Goal: Transaction & Acquisition: Book appointment/travel/reservation

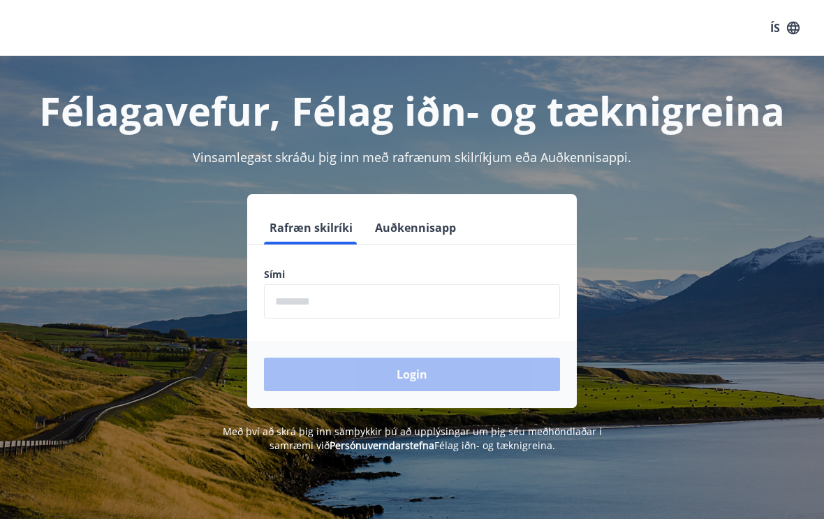
click at [311, 297] on input "phone" at bounding box center [412, 301] width 296 height 34
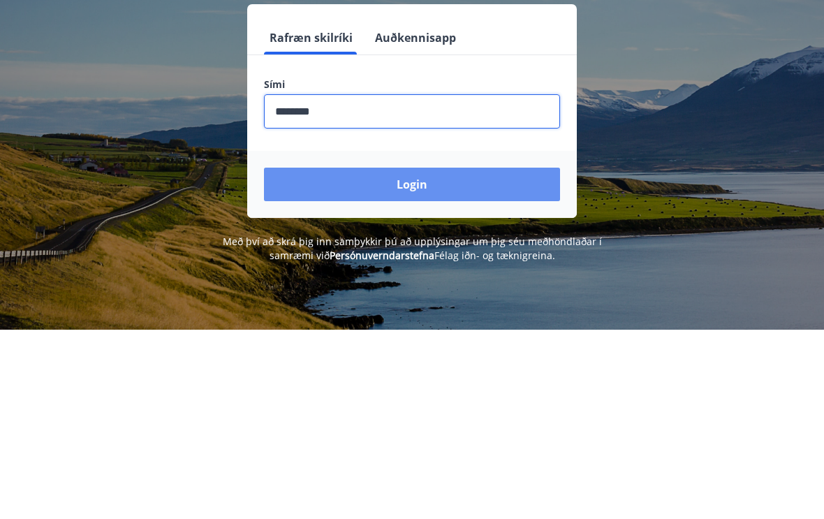
type input "********"
click at [413, 357] on button "Login" at bounding box center [412, 374] width 296 height 34
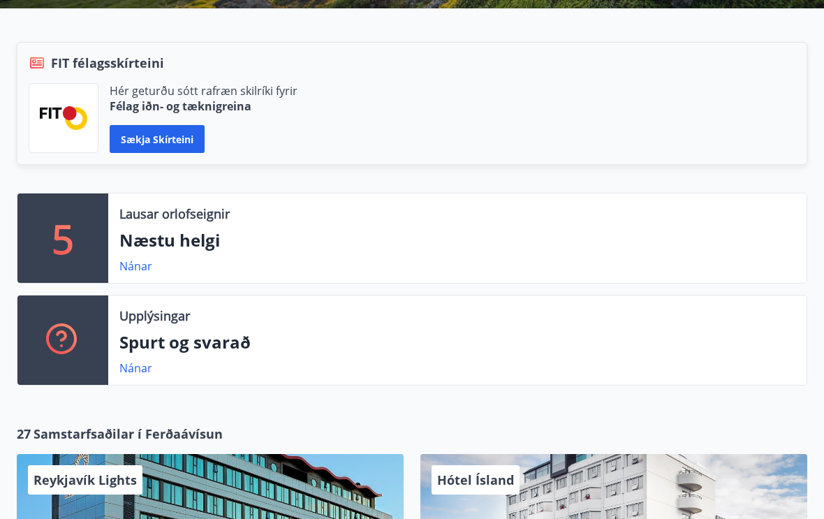
scroll to position [305, 0]
click at [132, 268] on link "Nánar" at bounding box center [135, 265] width 33 height 15
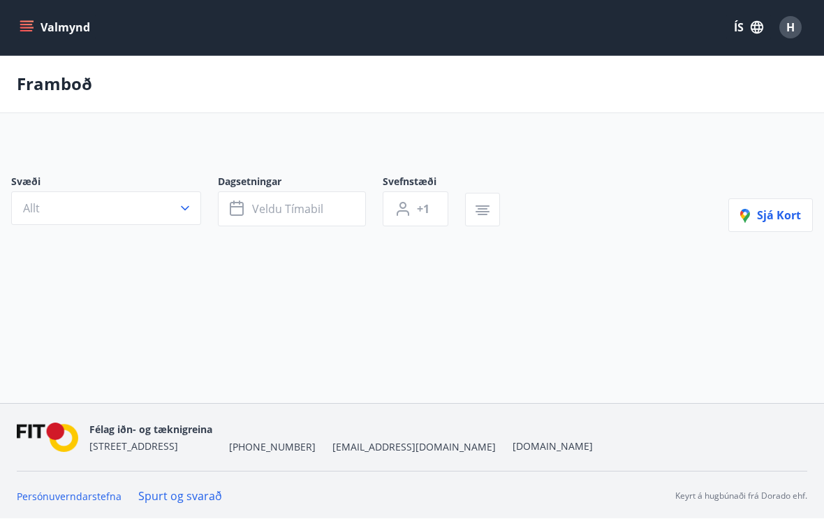
scroll to position [1, 0]
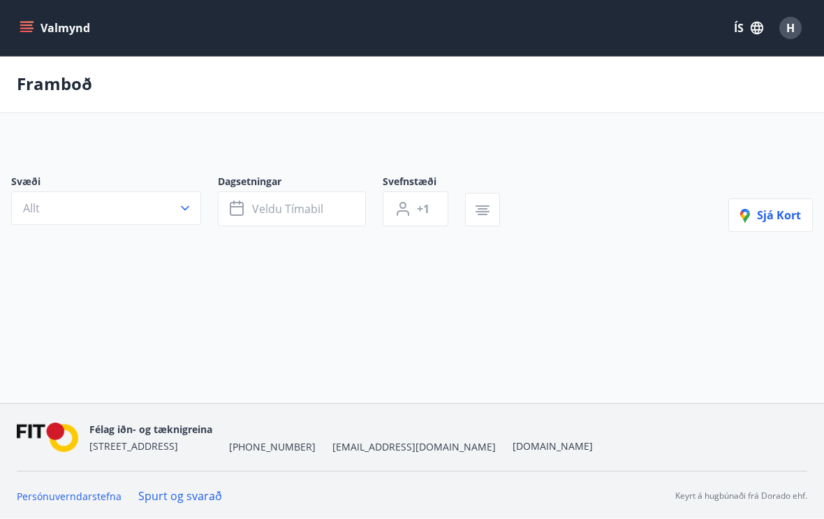
type input "*"
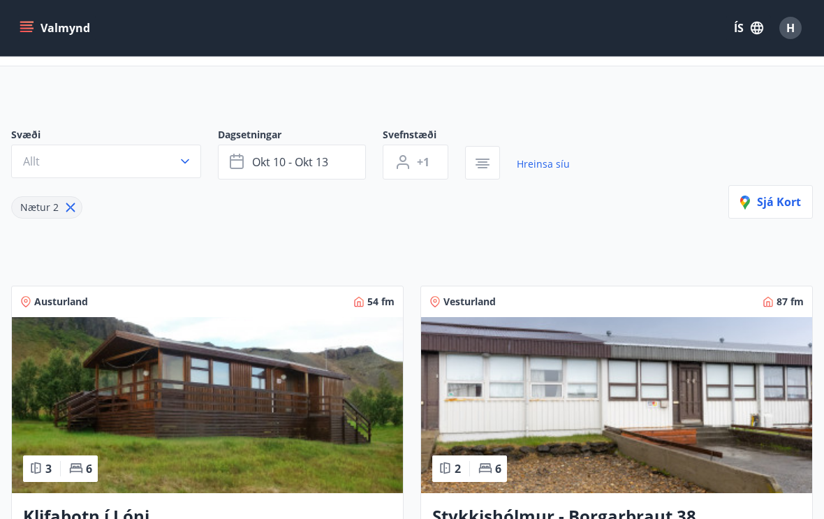
scroll to position [0, 0]
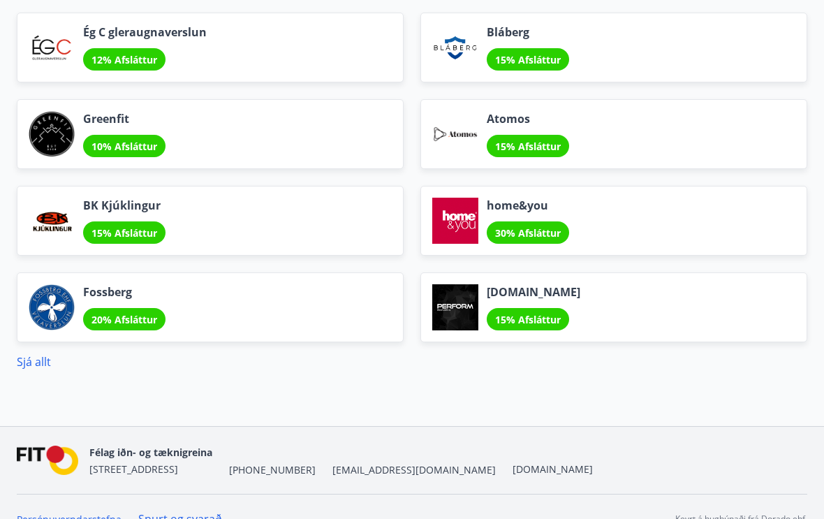
scroll to position [1808, 0]
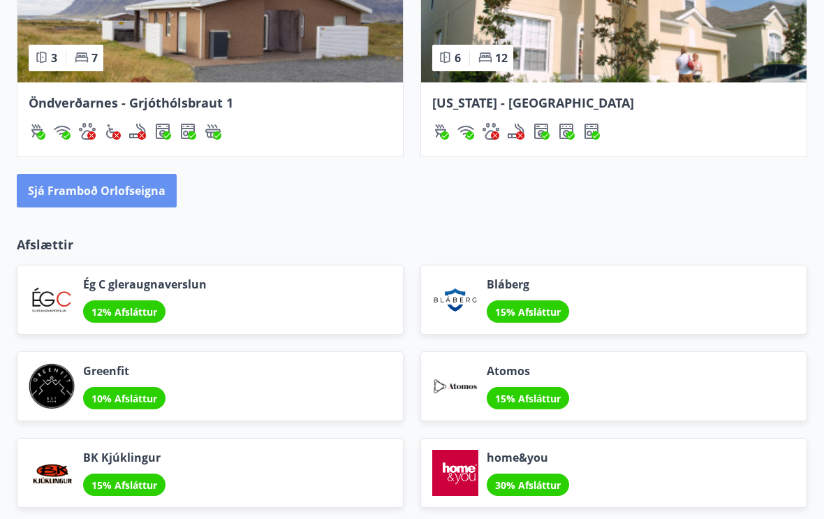
click at [102, 198] on button "Sjá framboð orlofseigna" at bounding box center [97, 191] width 160 height 34
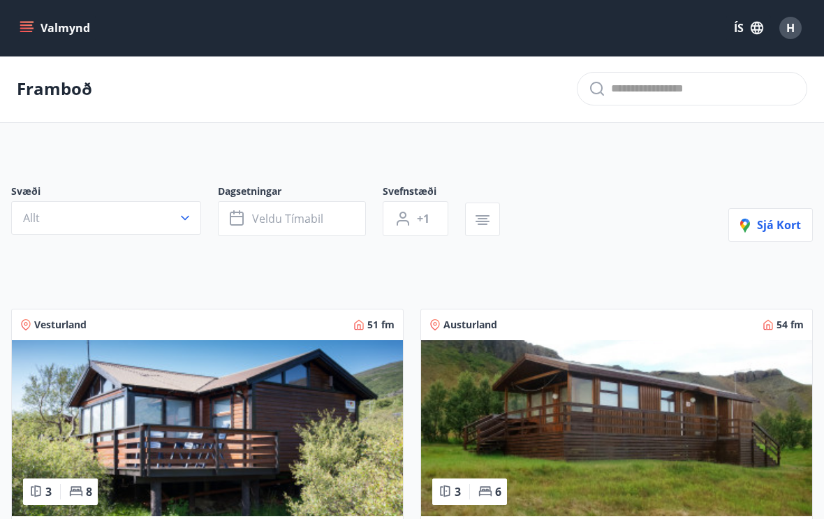
click at [31, 216] on span "Allt" at bounding box center [31, 217] width 17 height 15
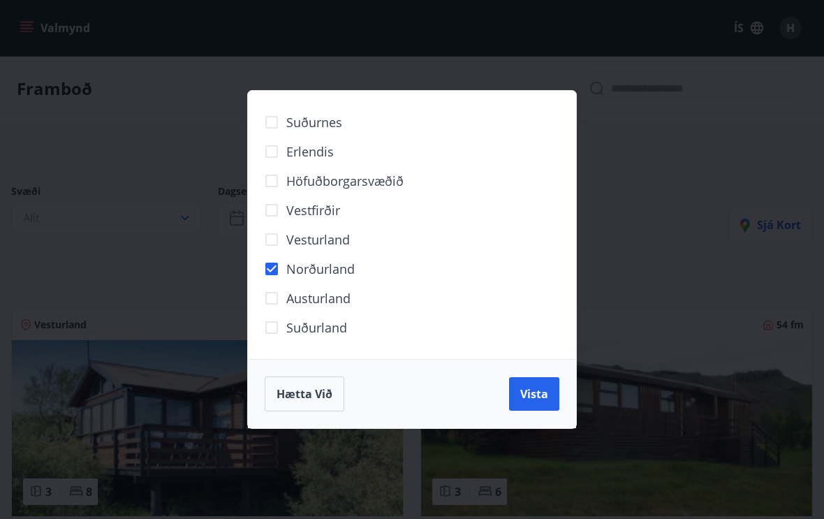
click at [533, 401] on span "Vista" at bounding box center [534, 393] width 28 height 15
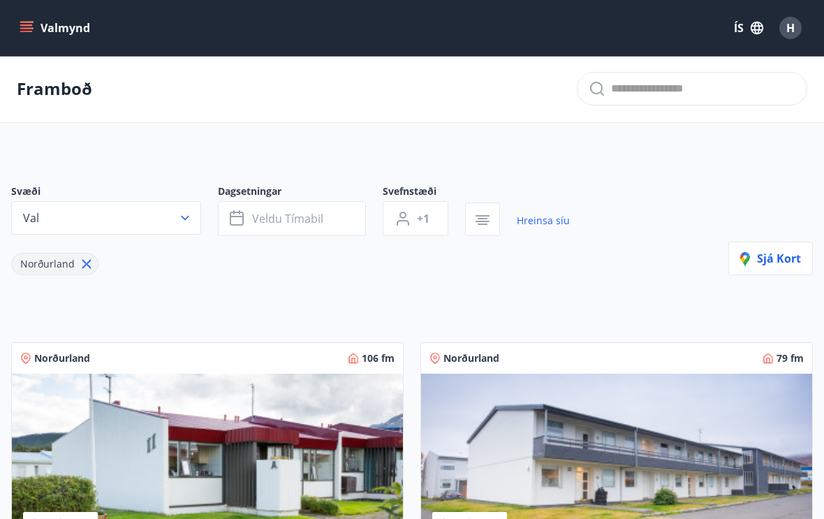
click at [276, 219] on span "Veldu tímabil" at bounding box center [287, 218] width 71 height 15
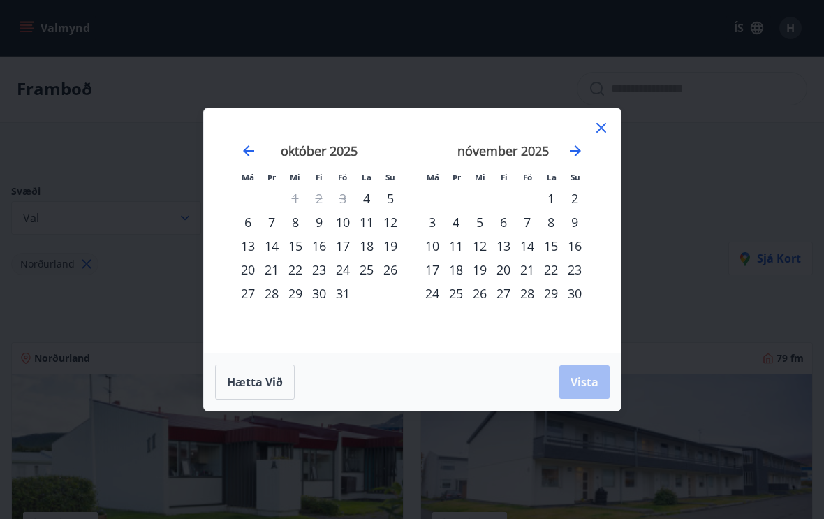
click at [570, 156] on icon "Move forward to switch to the next month." at bounding box center [575, 150] width 11 height 11
click at [566, 172] on div "desember 2025" at bounding box center [503, 155] width 166 height 61
click at [573, 156] on icon "Move forward to switch to the next month." at bounding box center [575, 150] width 11 height 11
click at [570, 159] on icon "Move forward to switch to the next month." at bounding box center [575, 150] width 17 height 17
click at [567, 159] on icon "Move forward to switch to the next month." at bounding box center [575, 150] width 17 height 17
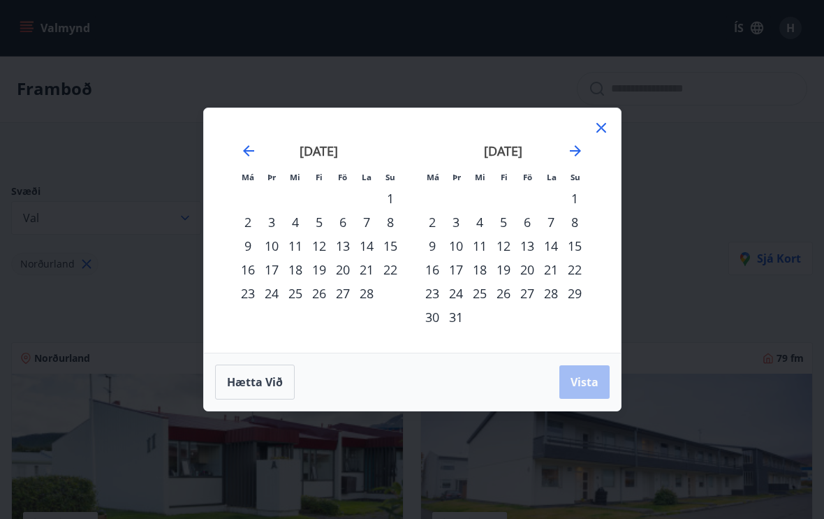
click at [254, 388] on span "Hætta við" at bounding box center [255, 381] width 56 height 15
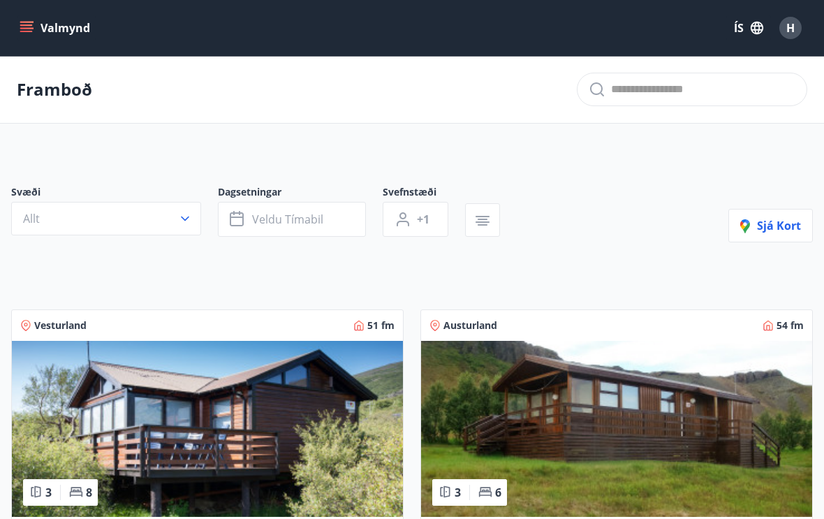
scroll to position [24, 0]
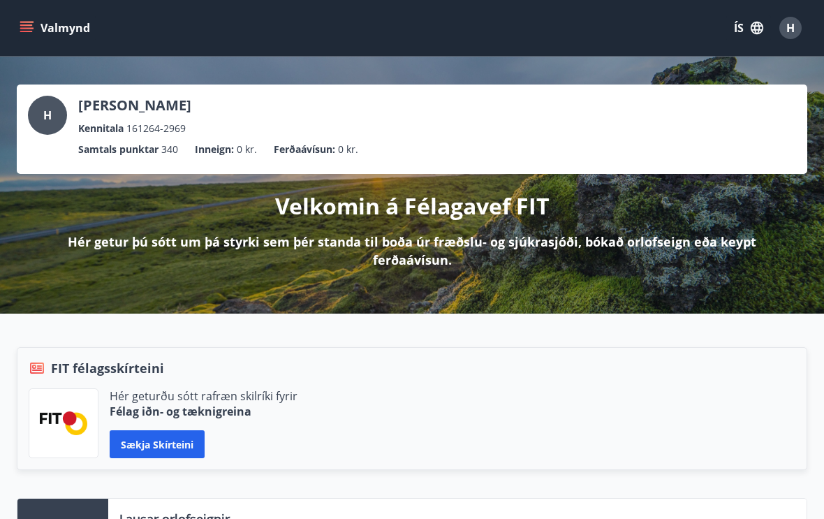
click at [35, 31] on button "Valmynd" at bounding box center [56, 27] width 79 height 25
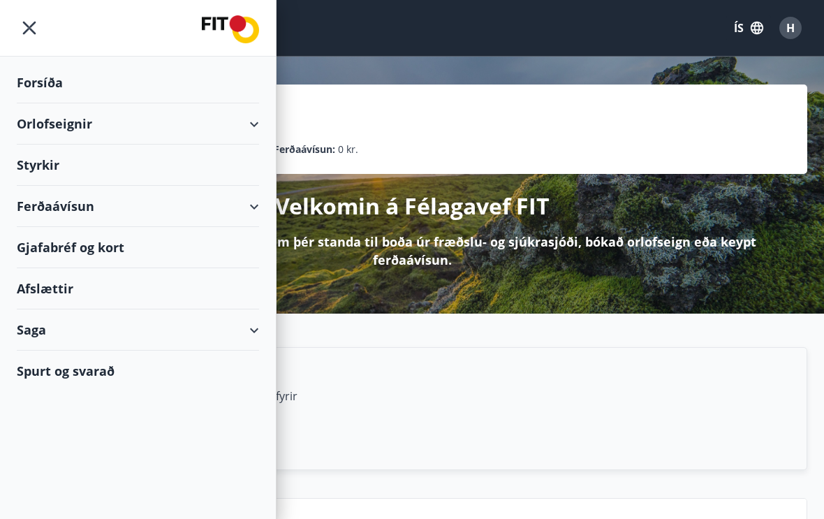
click at [26, 34] on icon "menu" at bounding box center [29, 27] width 25 height 25
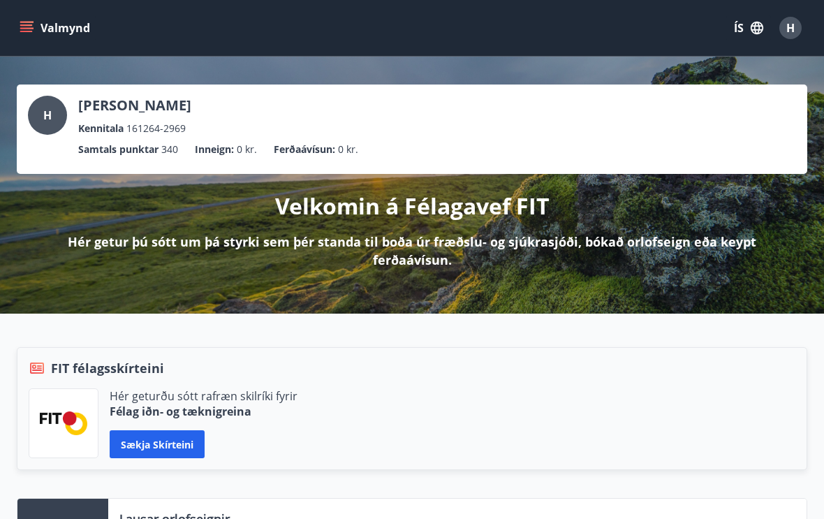
click at [786, 30] on span "H" at bounding box center [790, 27] width 8 height 15
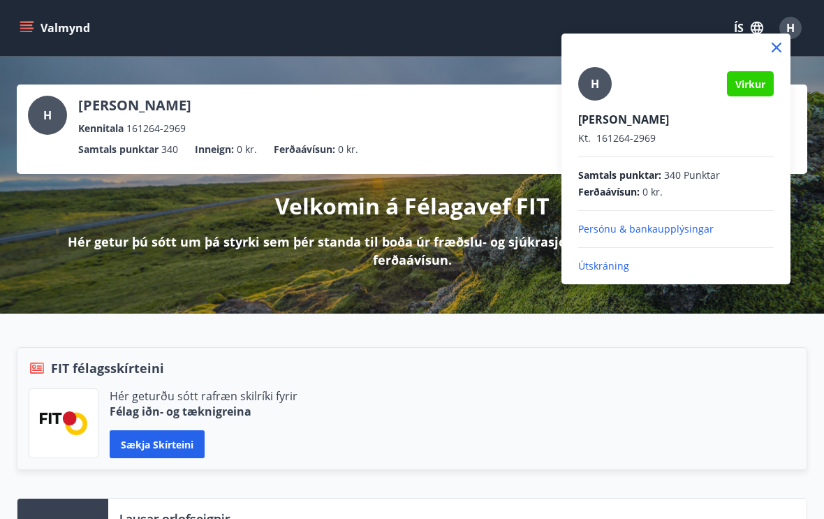
click at [600, 263] on p "Útskráning" at bounding box center [675, 266] width 195 height 14
